Goal: Communication & Community: Answer question/provide support

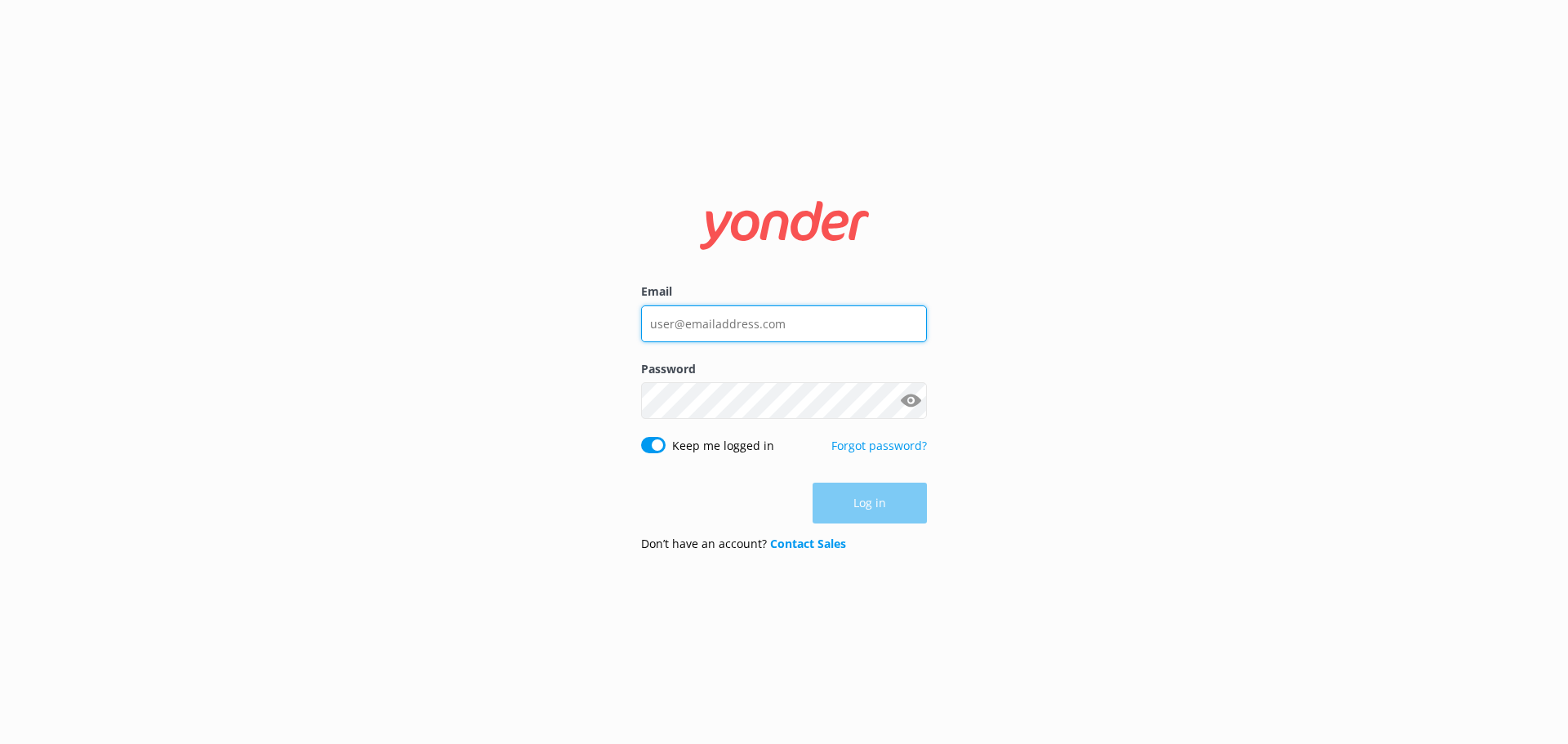
type input "[EMAIL_ADDRESS][DOMAIN_NAME]"
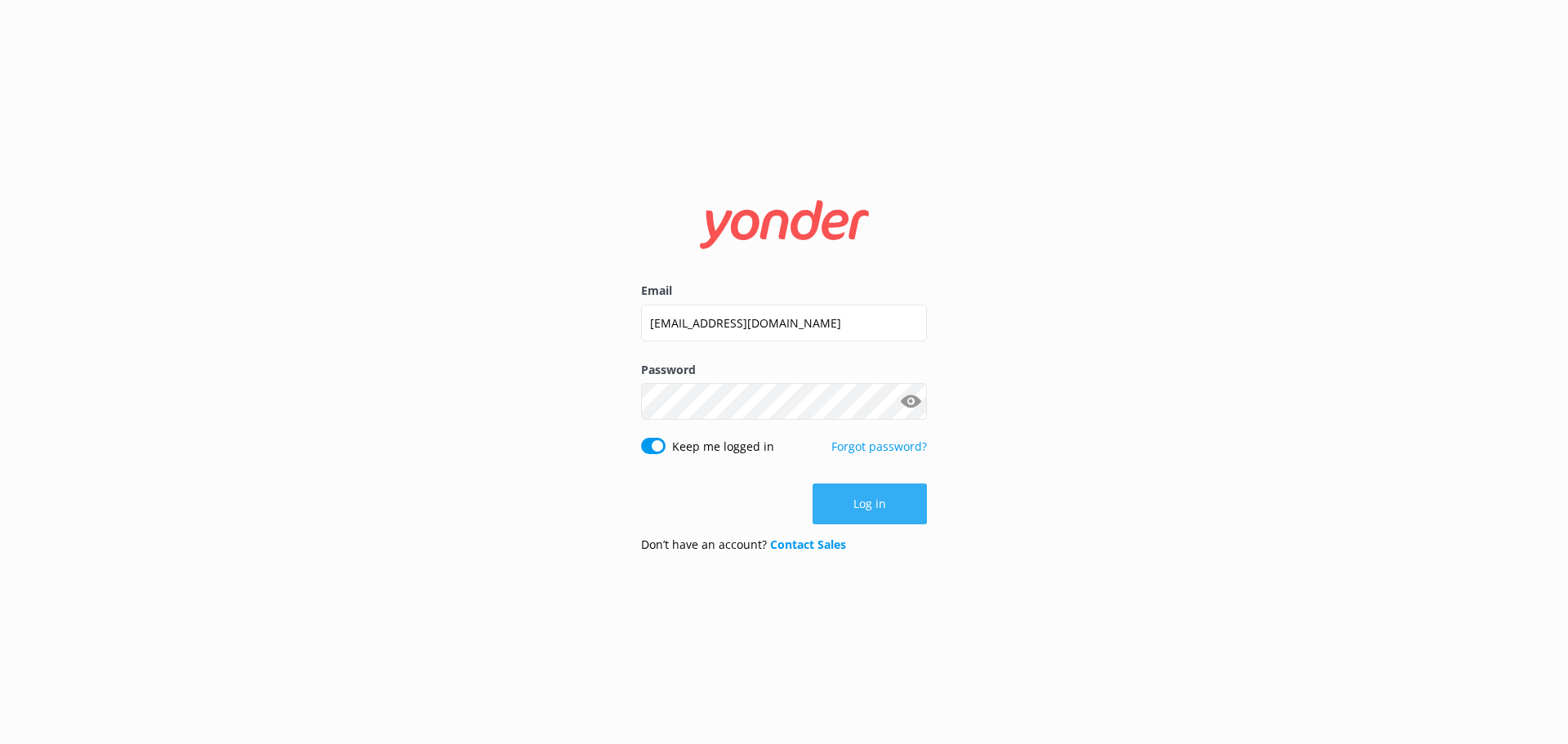
click at [866, 496] on div "Log in" at bounding box center [784, 504] width 286 height 41
click at [898, 504] on button "Log in" at bounding box center [870, 504] width 115 height 41
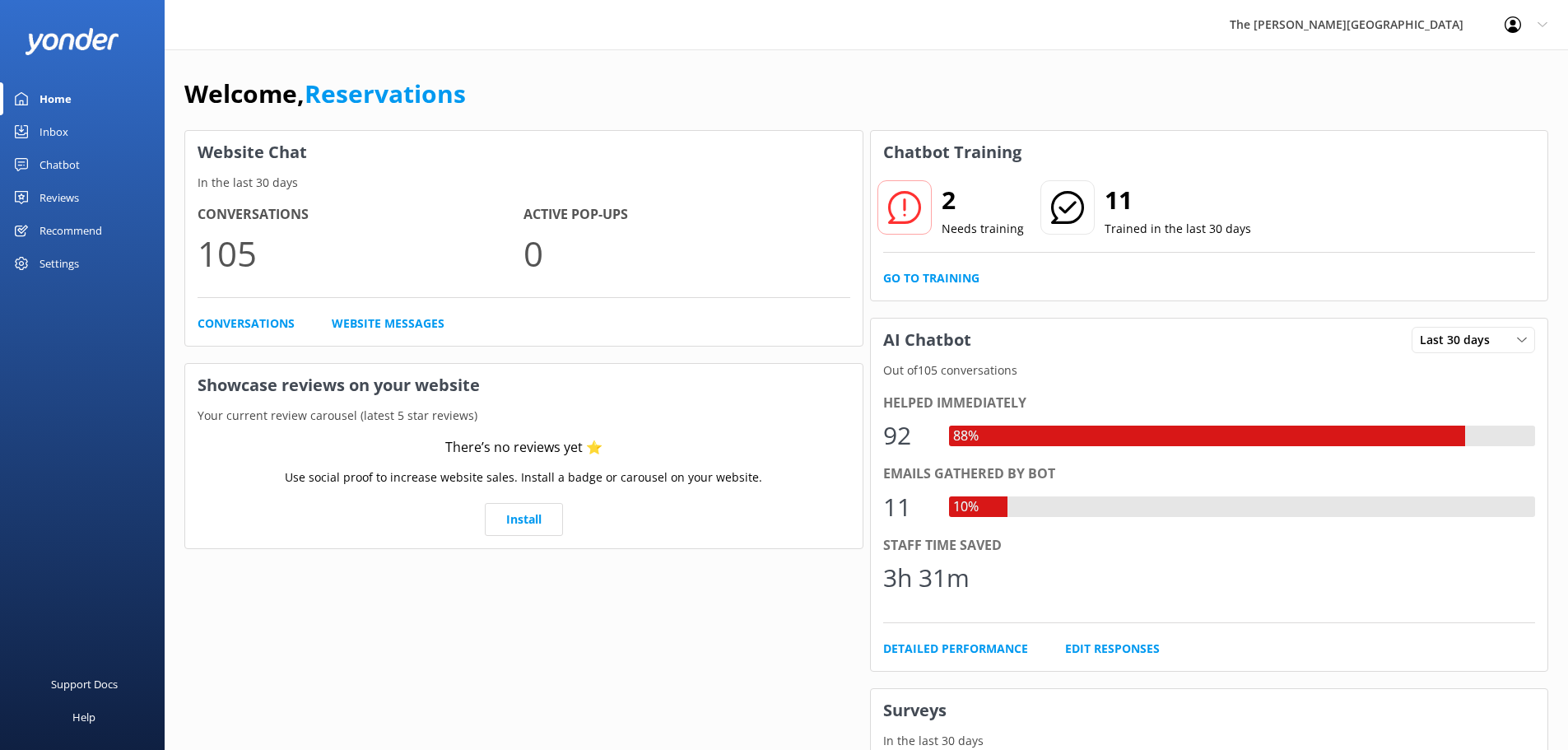
click at [54, 126] on div "Inbox" at bounding box center [54, 132] width 29 height 33
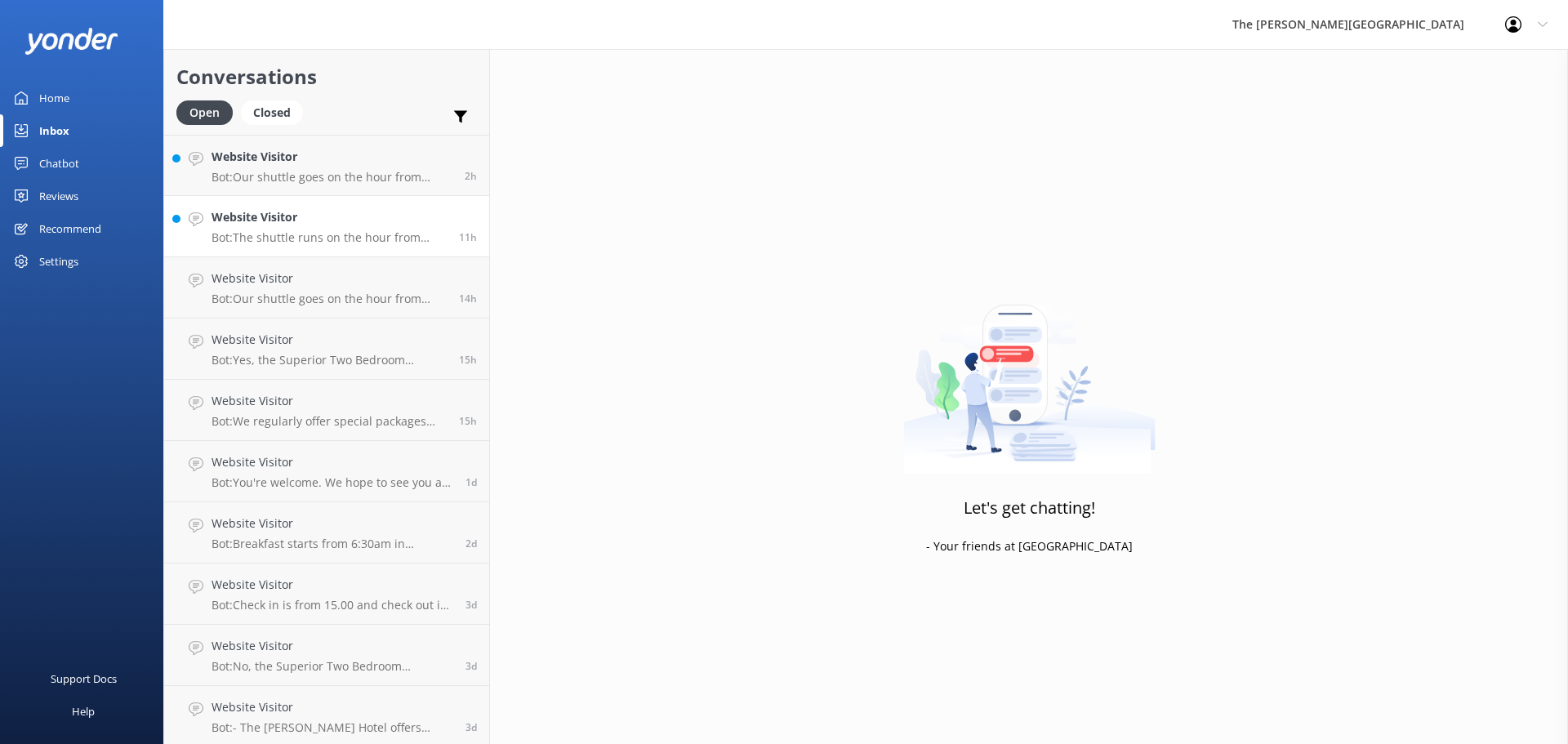
click at [373, 223] on h4 "Website Visitor" at bounding box center [329, 217] width 235 height 18
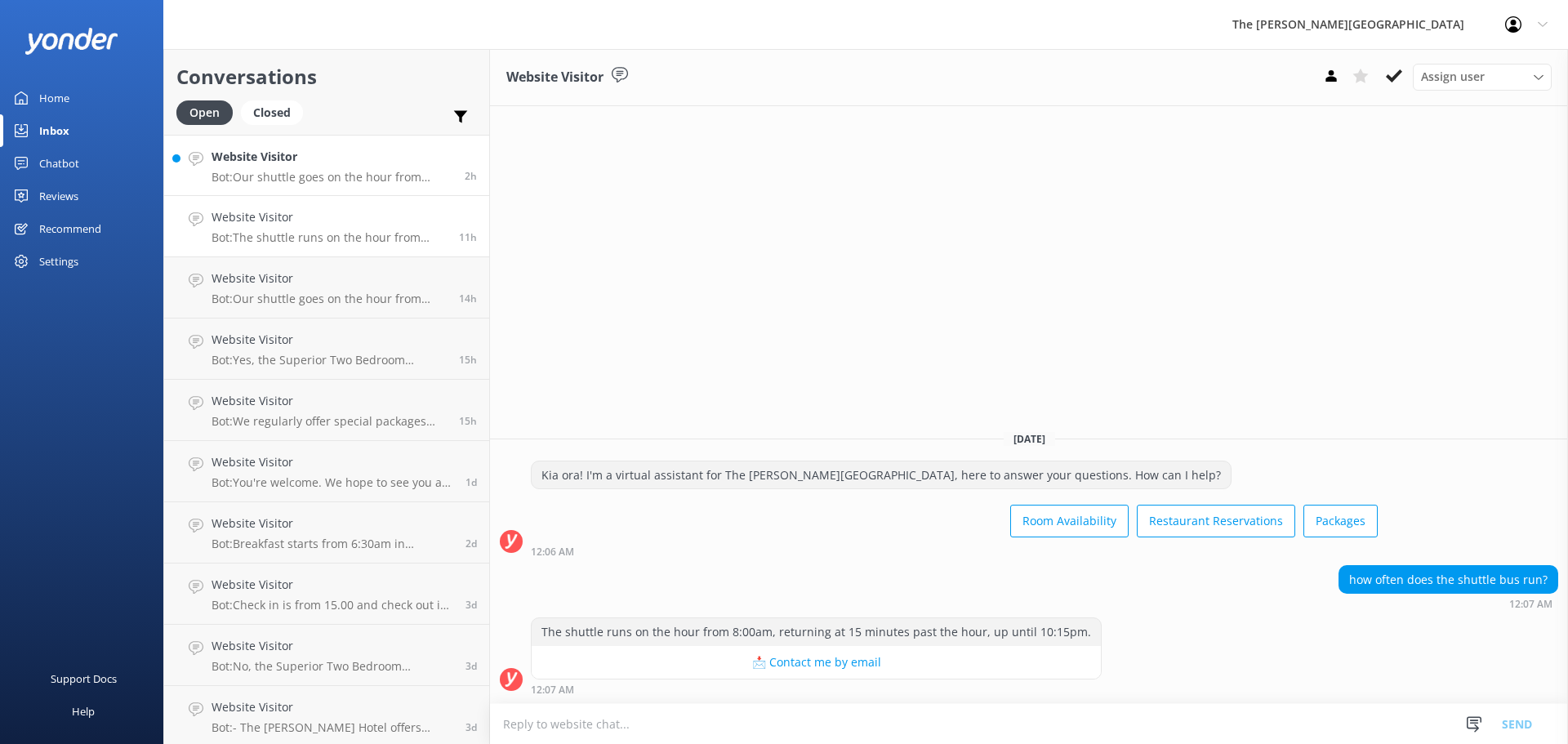
drag, startPoint x: 294, startPoint y: 181, endPoint x: 290, endPoint y: 173, distance: 8.9
click at [294, 180] on p "Bot: Our shuttle goes on the hour from 8:00am, returning at 15 minutes past the…" at bounding box center [332, 177] width 241 height 14
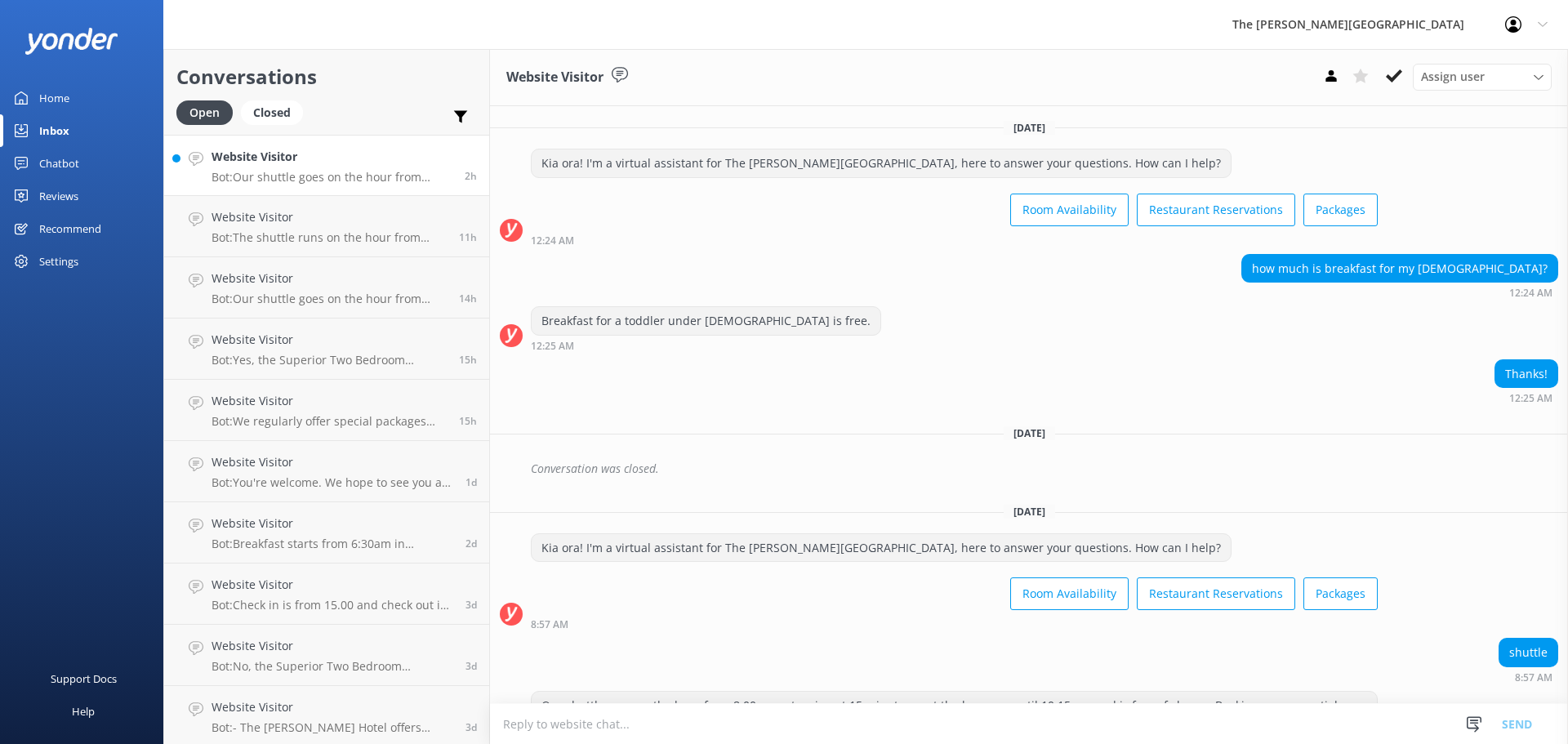
scroll to position [89, 0]
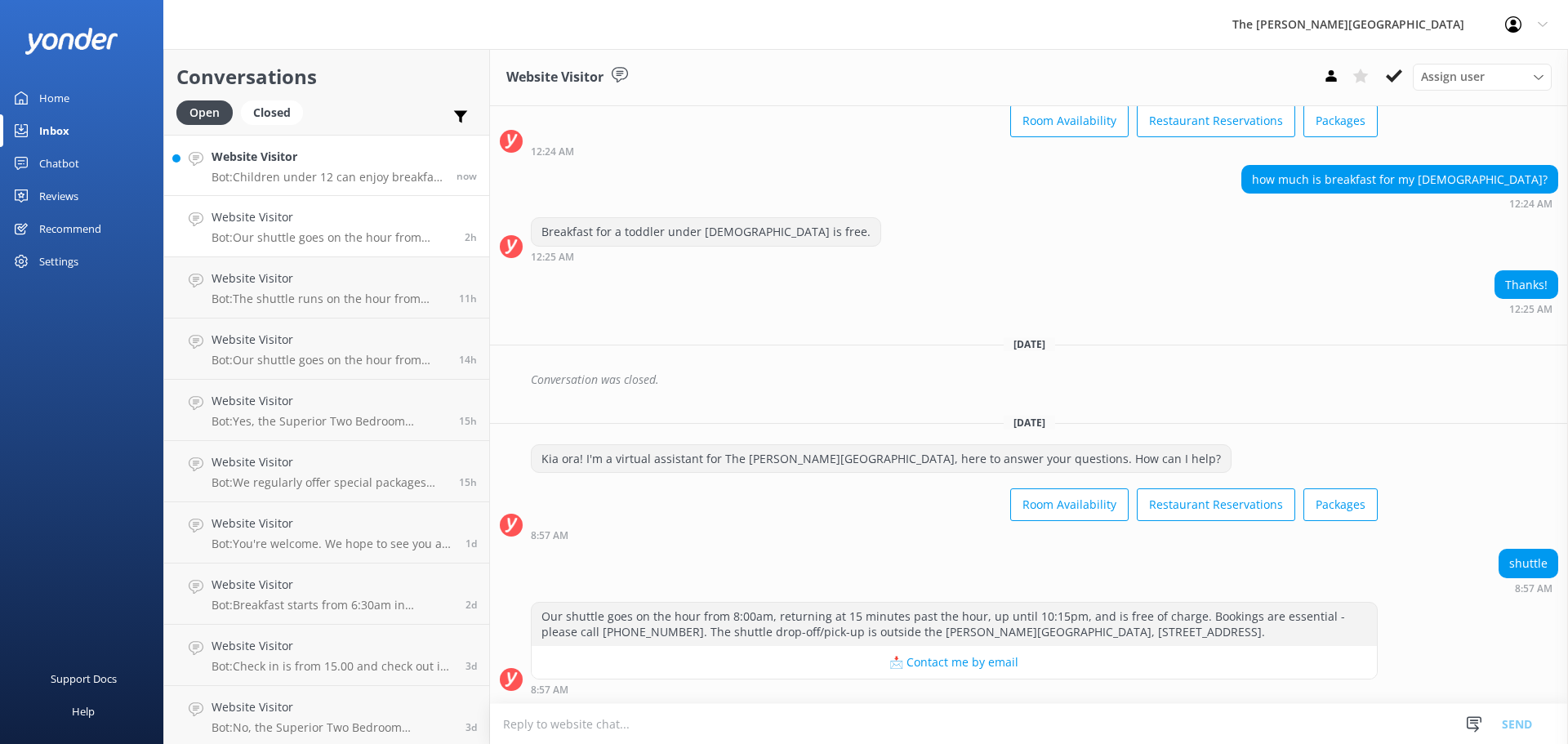
click at [308, 162] on h4 "Website Visitor" at bounding box center [327, 157] width 232 height 18
